Goal: Task Accomplishment & Management: Manage account settings

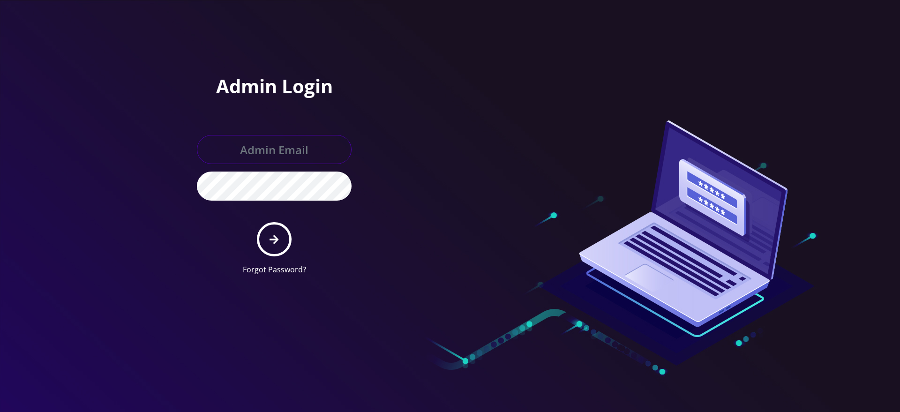
type input "gulraiz@gmail.com"
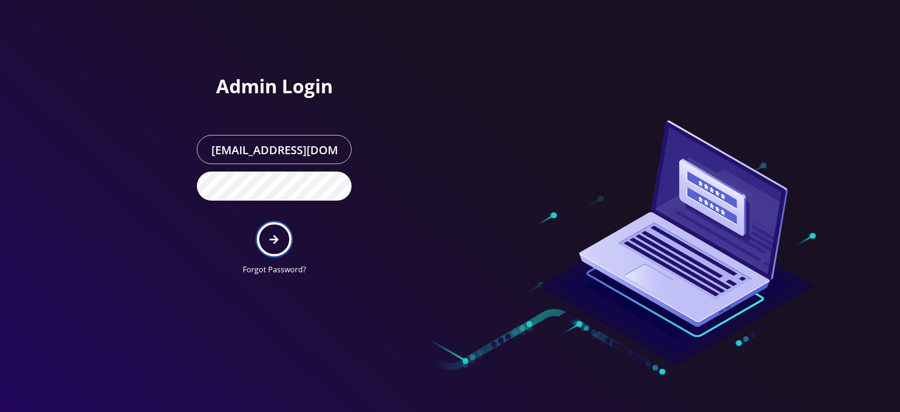
click at [275, 231] on button "submit" at bounding box center [274, 239] width 34 height 34
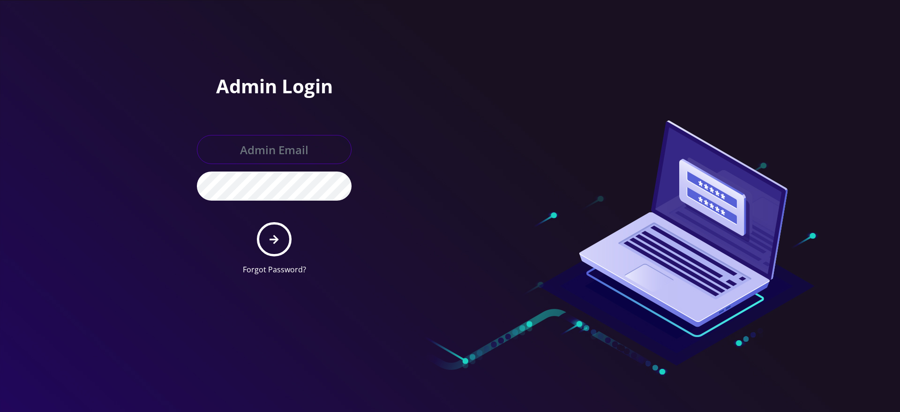
type input "gulraiz@gmail.com"
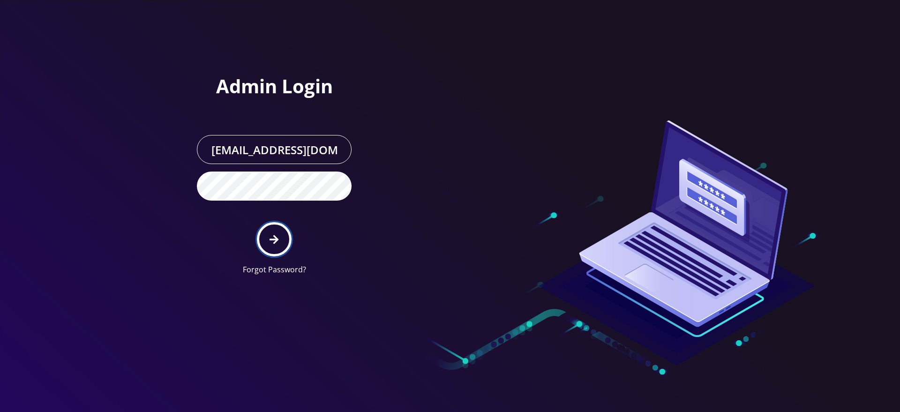
click at [262, 235] on button "submit" at bounding box center [274, 239] width 34 height 34
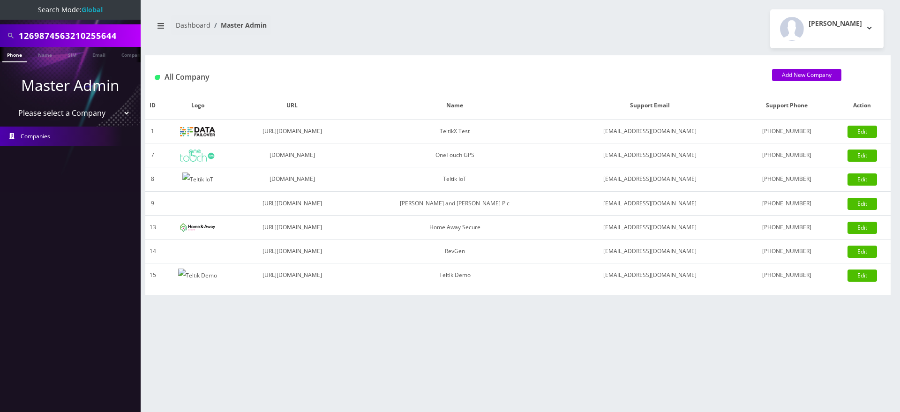
click at [59, 38] on input "1269874563210255644" at bounding box center [79, 36] width 120 height 18
paste input "3612"
type input "3612"
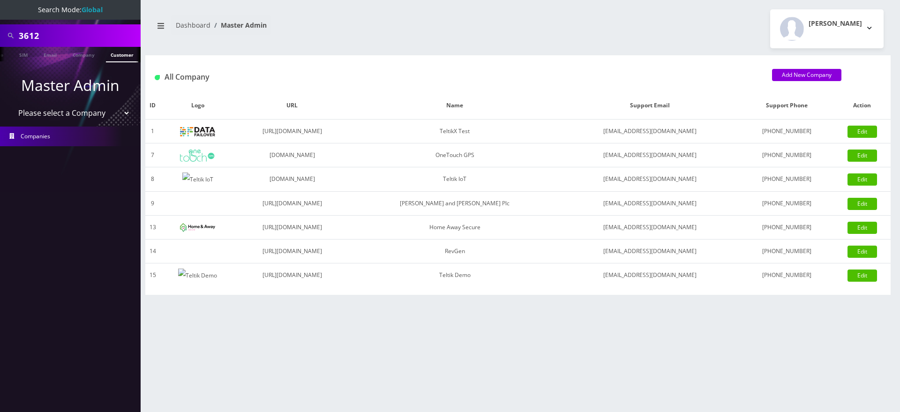
click at [122, 55] on link "Customer" at bounding box center [122, 54] width 32 height 15
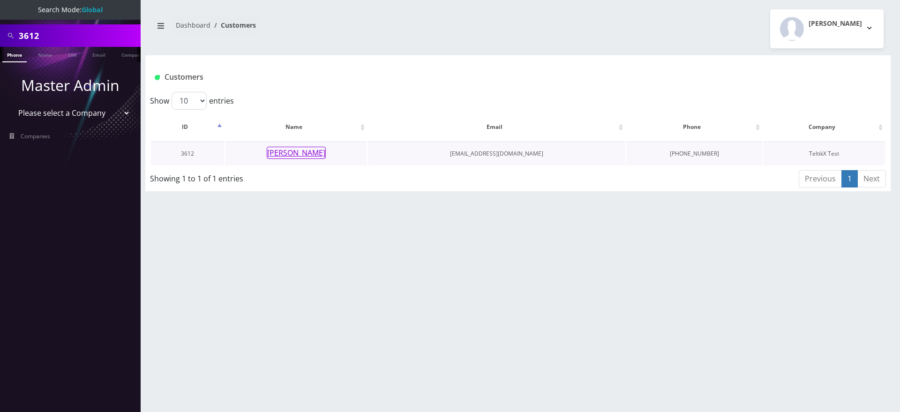
click at [290, 151] on button "Sana Ullah" at bounding box center [296, 153] width 59 height 12
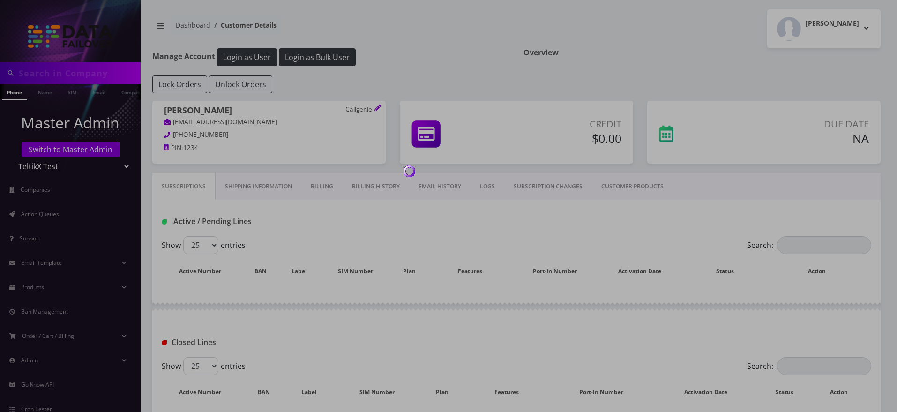
type input "3612"
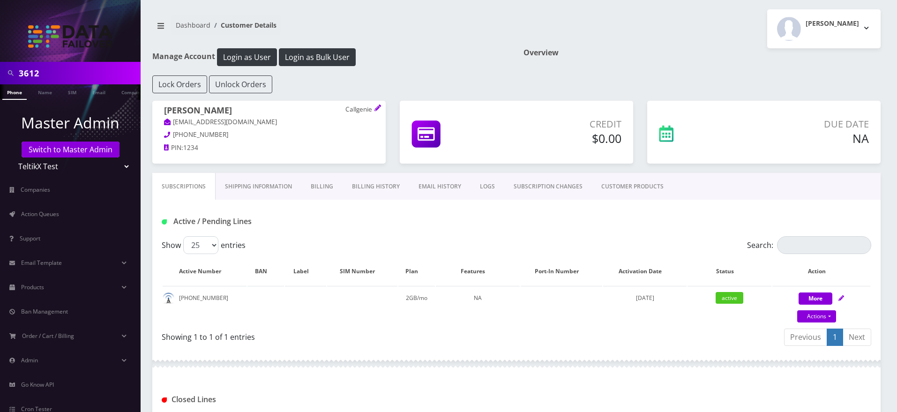
click at [320, 188] on link "Billing" at bounding box center [321, 186] width 41 height 27
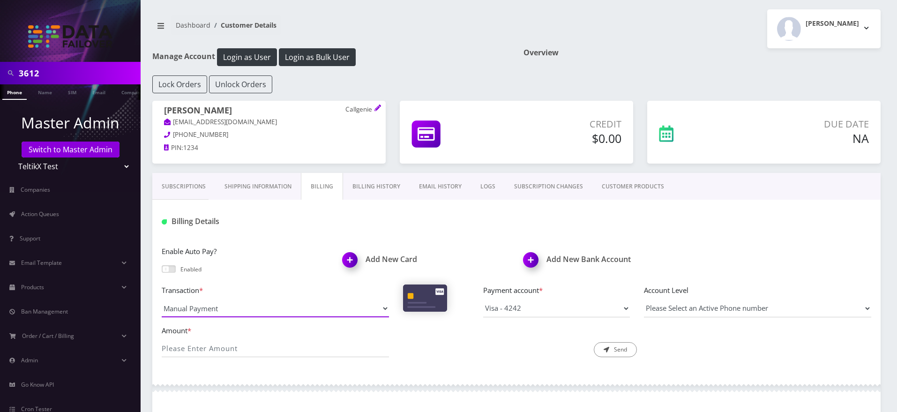
select select "Manual Credit"
click at [162, 300] on select "Manual Payment Custom Charge Manual Credit Custom Invoice" at bounding box center [275, 309] width 227 height 18
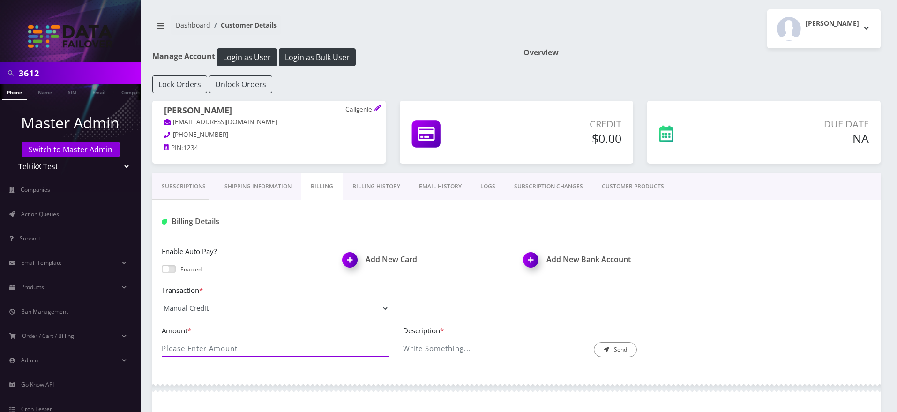
click at [239, 339] on input "Amount *" at bounding box center [275, 348] width 227 height 18
click at [233, 347] on input "Amount *" at bounding box center [275, 348] width 227 height 18
type input "851"
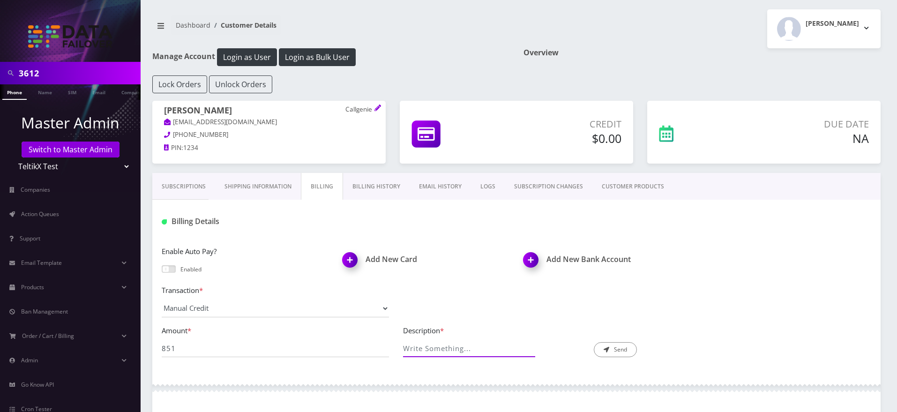
click at [451, 346] on input "Description *" at bounding box center [466, 348] width 126 height 18
type input "Test"
click at [601, 349] on button "Send" at bounding box center [615, 349] width 43 height 15
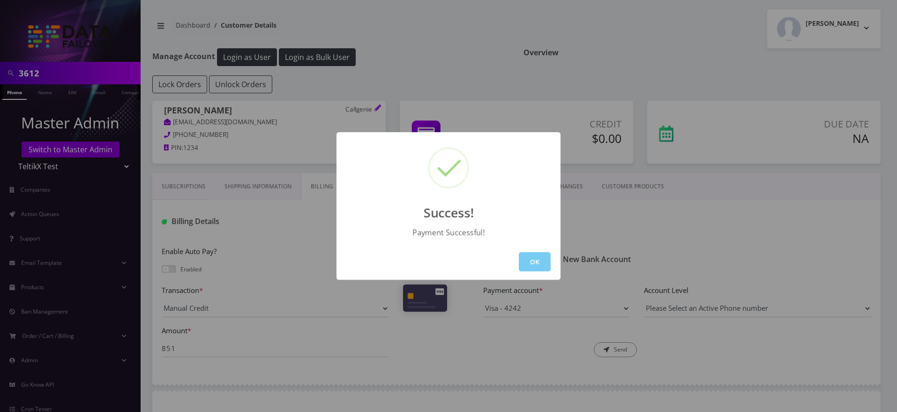
click at [530, 260] on button "OK" at bounding box center [535, 261] width 32 height 19
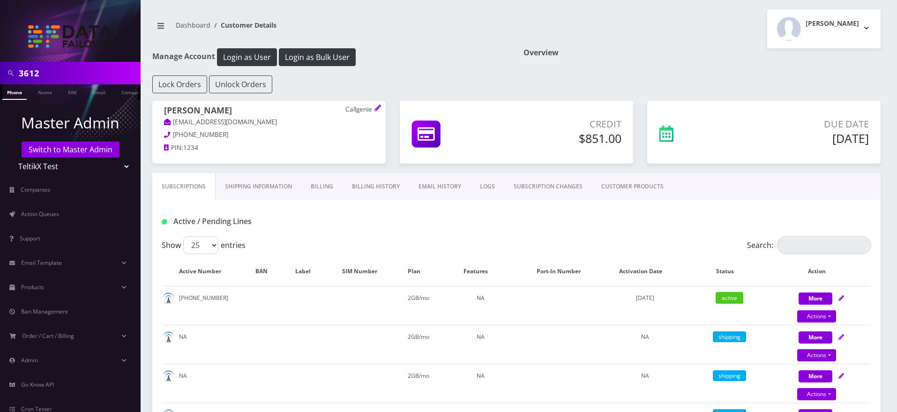
click at [429, 189] on link "EMAIL HISTORY" at bounding box center [439, 186] width 61 height 27
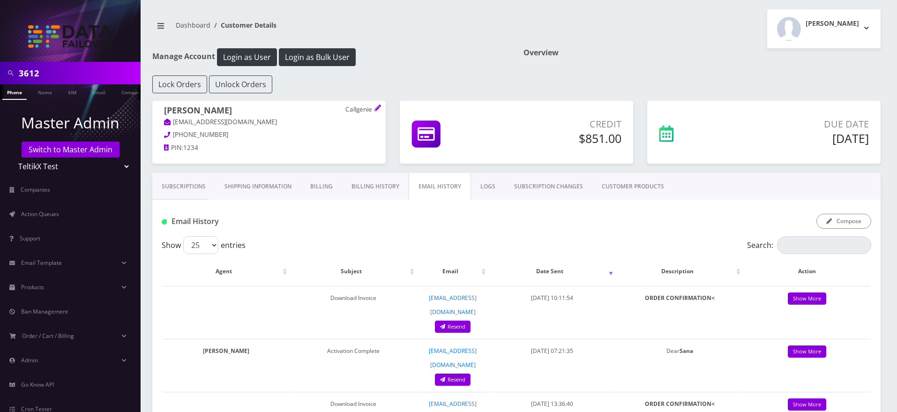
click at [377, 188] on link "Billing History" at bounding box center [375, 186] width 67 height 27
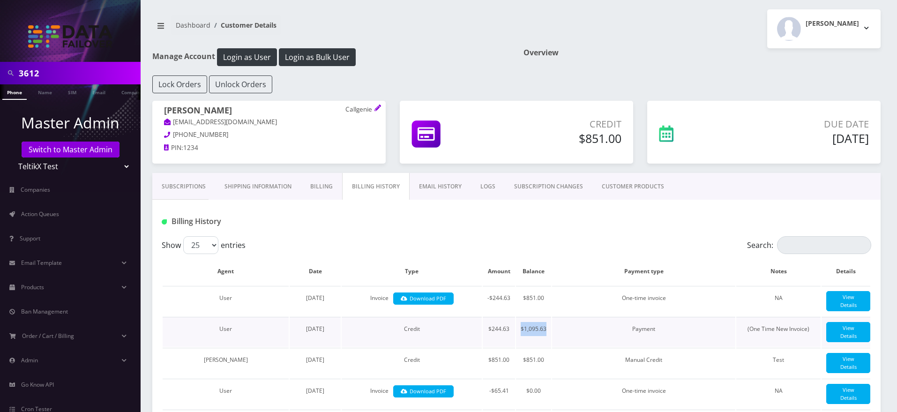
drag, startPoint x: 522, startPoint y: 338, endPoint x: 547, endPoint y: 337, distance: 24.9
click at [547, 337] on td "$1,095.63" at bounding box center [533, 332] width 35 height 30
drag, startPoint x: 490, startPoint y: 300, endPoint x: 543, endPoint y: 299, distance: 53.0
click at [543, 299] on tr "User August 26, 2025 Invoice Download PDF -$244.63 $851.00 One-time invoice NA …" at bounding box center [517, 301] width 708 height 30
click at [543, 299] on td "$851.00" at bounding box center [533, 301] width 35 height 30
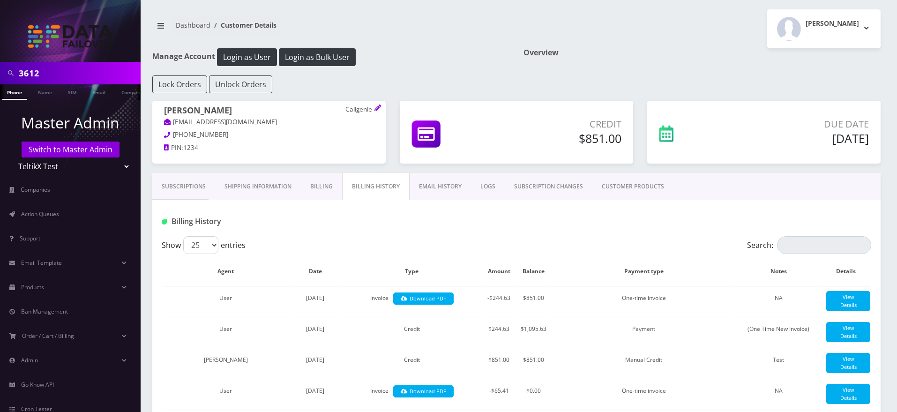
click at [318, 190] on link "Billing" at bounding box center [321, 186] width 41 height 27
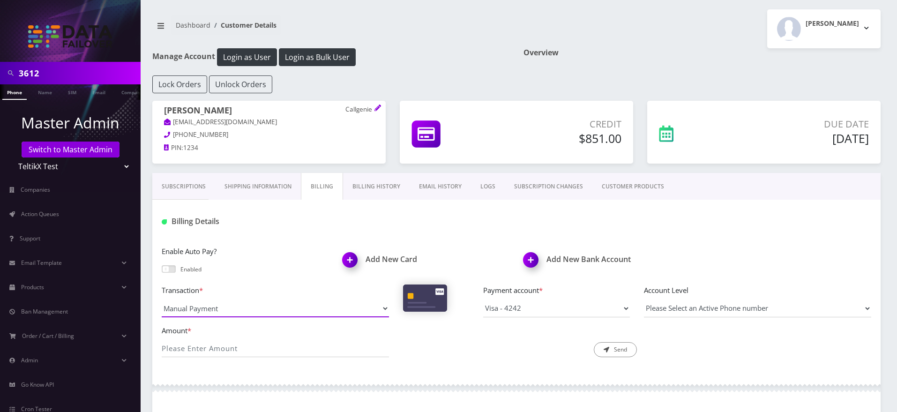
select select "Custom Invoice"
click at [162, 300] on select "Manual Payment Custom Charge Manual Credit Custom Invoice" at bounding box center [275, 309] width 227 height 18
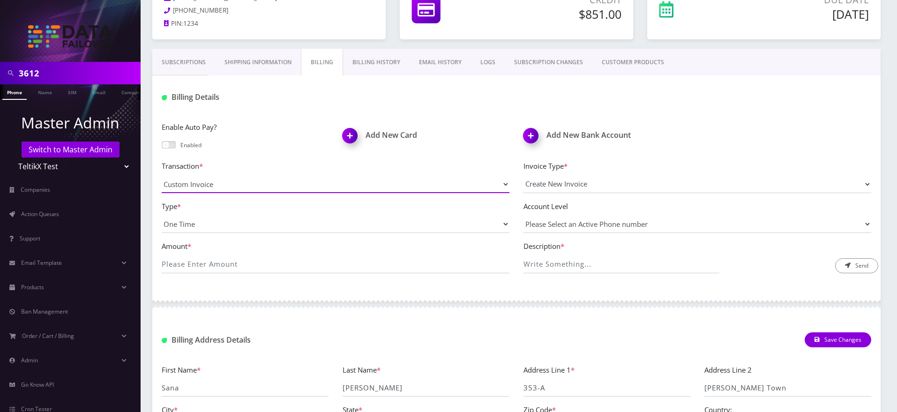
scroll to position [125, 0]
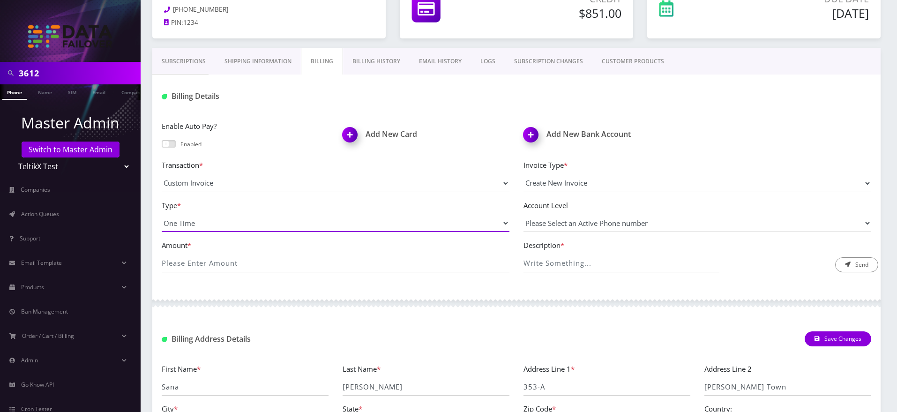
click at [250, 224] on select "One Time Usage Charge" at bounding box center [336, 223] width 348 height 18
click at [456, 222] on select "One Time Usage Charge" at bounding box center [336, 223] width 348 height 18
click at [308, 215] on select "One Time Usage Charge" at bounding box center [336, 223] width 348 height 18
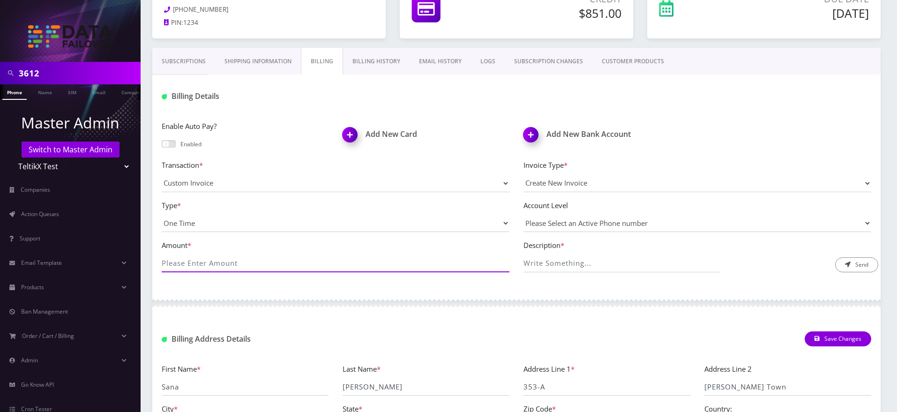
click at [314, 260] on input "Amount *" at bounding box center [336, 264] width 348 height 18
paste input "46736.75"
type input "46736.75"
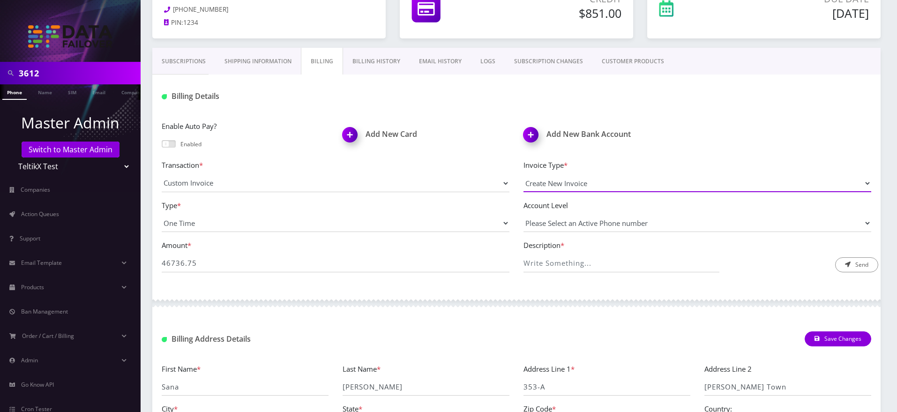
click at [524, 174] on select "Create New Invoice" at bounding box center [698, 183] width 348 height 18
select select "54465"
click at [524, 214] on select "Please Select an Active Phone number 5874209561" at bounding box center [698, 223] width 348 height 18
click at [584, 275] on div "Amount * 46736.75 Description * Send" at bounding box center [517, 260] width 724 height 40
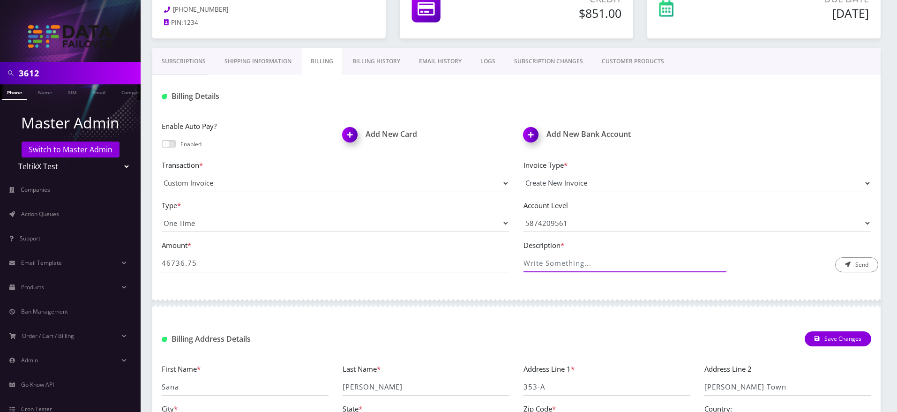
click at [603, 268] on input "Description *" at bounding box center [622, 264] width 196 height 18
type input "Test"
click at [858, 261] on button "Send" at bounding box center [857, 264] width 43 height 15
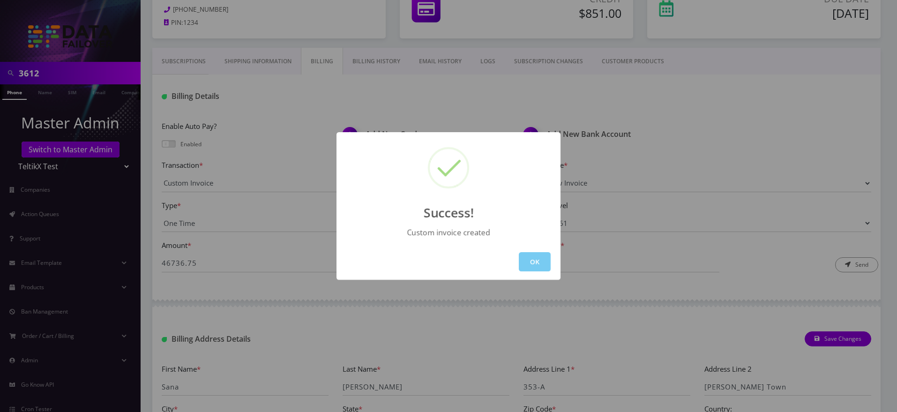
click at [535, 259] on button "OK" at bounding box center [535, 261] width 32 height 19
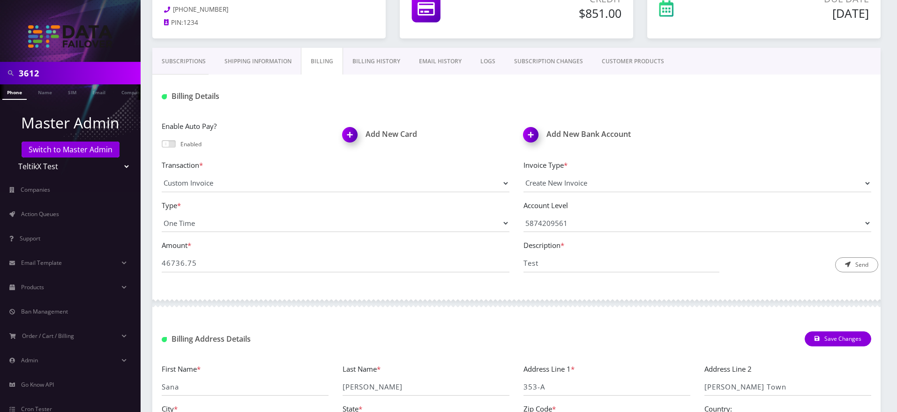
click at [387, 57] on link "Billing History" at bounding box center [376, 61] width 67 height 27
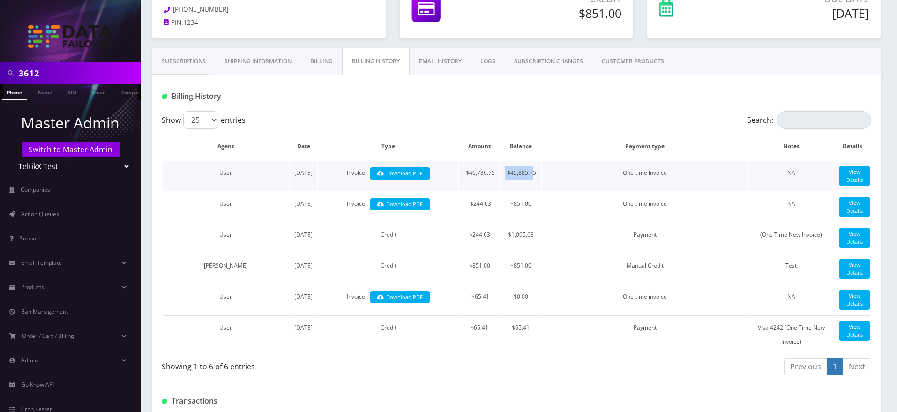
drag, startPoint x: 506, startPoint y: 174, endPoint x: 535, endPoint y: 172, distance: 28.7
click at [535, 172] on td "-$45,885.75" at bounding box center [521, 176] width 40 height 30
drag, startPoint x: 537, startPoint y: 173, endPoint x: 505, endPoint y: 173, distance: 31.4
click at [505, 173] on td "-$45,885.75" at bounding box center [521, 176] width 40 height 30
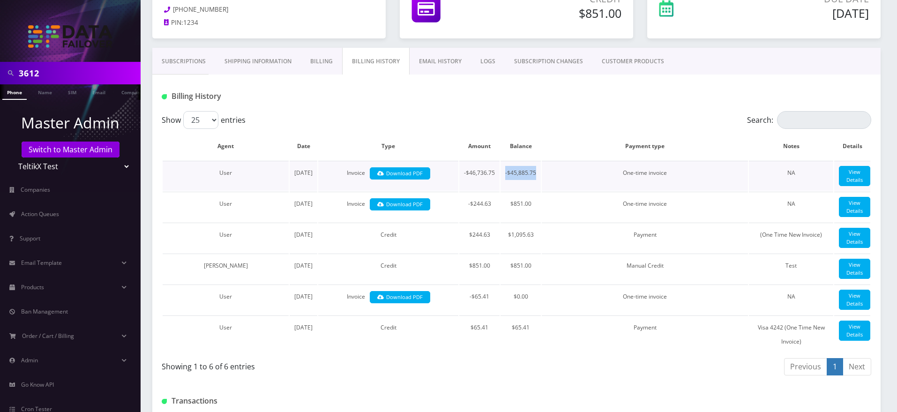
click at [505, 173] on td "-$45,885.75" at bounding box center [521, 176] width 40 height 30
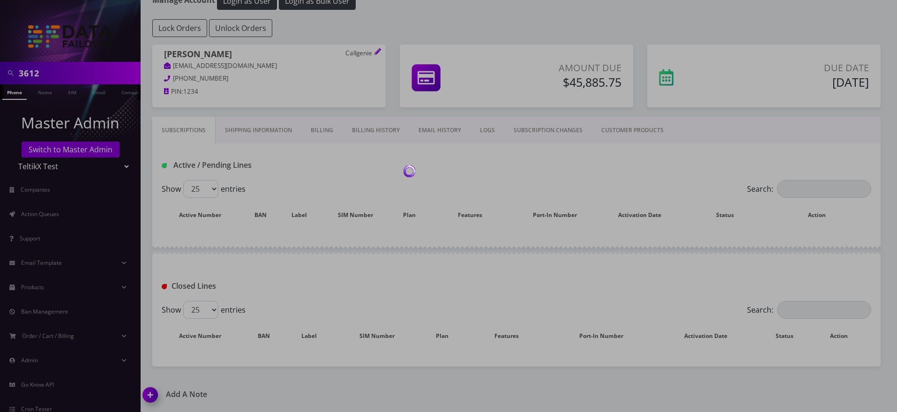
scroll to position [56, 0]
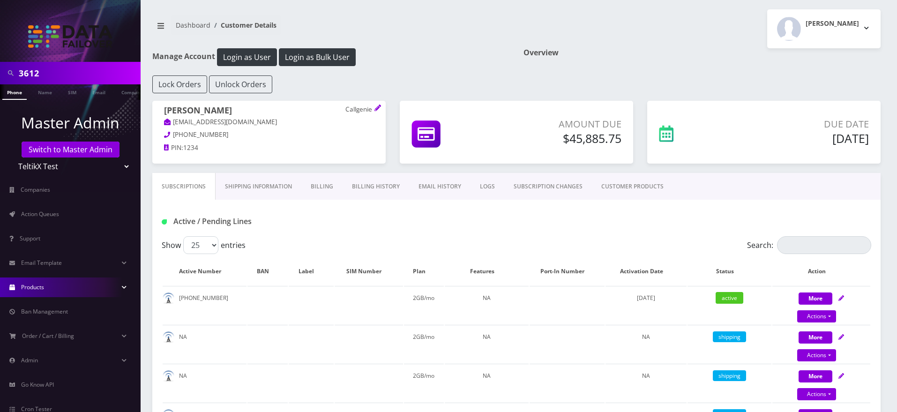
scroll to position [51, 0]
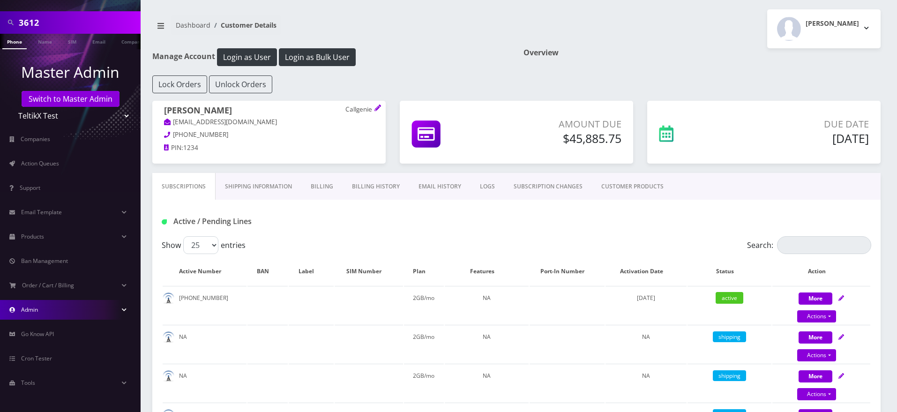
click at [74, 304] on link "Admin" at bounding box center [70, 310] width 141 height 20
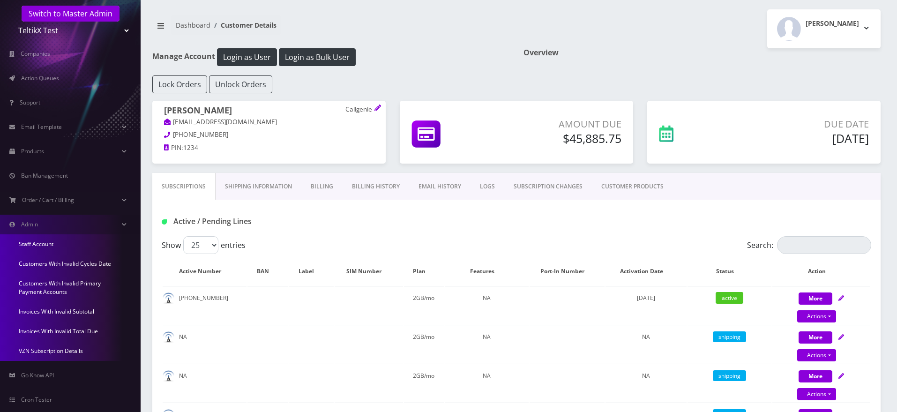
scroll to position [133, 0]
